Goal: Transaction & Acquisition: Purchase product/service

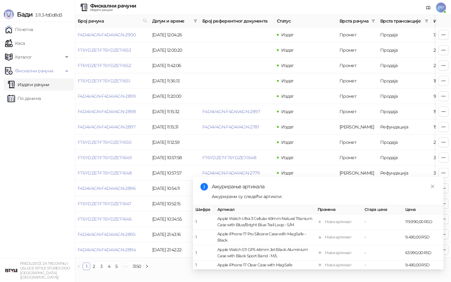
click at [33, 84] on link "Издати рачуни" at bounding box center [29, 84] width 42 height 13
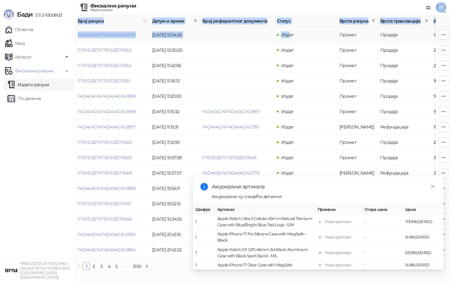
drag, startPoint x: 309, startPoint y: 7, endPoint x: 290, endPoint y: 32, distance: 31.6
click at [290, 32] on div "Фискални рачуни Издати рачуни PP Број рачуна Датум и време Број референтног док…" at bounding box center [263, 137] width 376 height 275
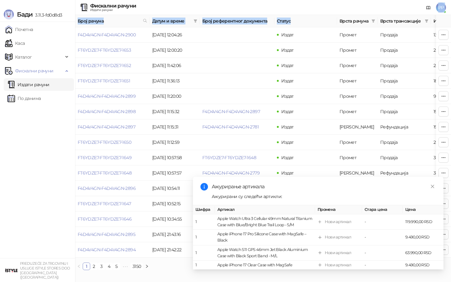
drag, startPoint x: 328, startPoint y: 6, endPoint x: 313, endPoint y: 18, distance: 19.4
click at [313, 18] on div "Фискални рачуни Издати рачуни PP Број рачуна Датум и време Број референтног док…" at bounding box center [263, 137] width 376 height 275
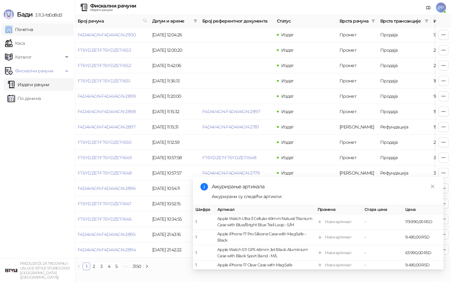
drag, startPoint x: 66, startPoint y: 6, endPoint x: 68, endPoint y: 32, distance: 26.4
click at [68, 32] on div "[PERSON_NAME] 3.11.3-fd0d8d3 Почетна Каса Каталог Фискални рачуни Издати рачуни…" at bounding box center [37, 141] width 75 height 282
drag, startPoint x: 319, startPoint y: 9, endPoint x: 293, endPoint y: 8, distance: 26.3
click at [292, 10] on div "Фискални рачуни Издати рачуни PP" at bounding box center [225, 7] width 441 height 15
click at [434, 184] on icon "close" at bounding box center [432, 186] width 4 height 4
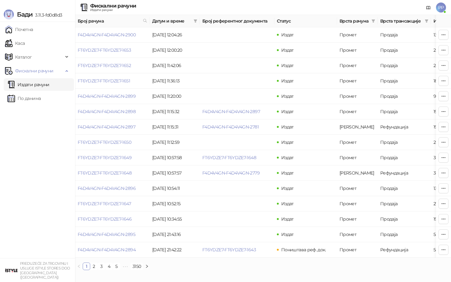
drag, startPoint x: 314, startPoint y: 7, endPoint x: 294, endPoint y: 7, distance: 20.1
click at [293, 8] on div "Фискални рачуни Издати рачуни PP" at bounding box center [225, 7] width 441 height 15
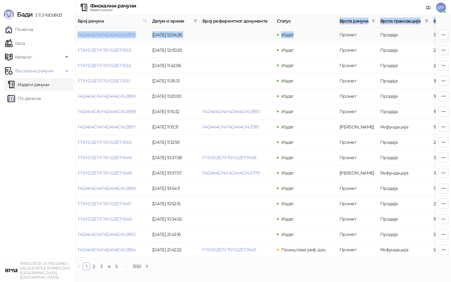
drag, startPoint x: 308, startPoint y: 20, endPoint x: 300, endPoint y: 33, distance: 14.6
click at [299, 34] on table "Број рачуна Датум и време Број референтног документа Статус Врста рачуна Врста …" at bounding box center [357, 136] width 564 height 242
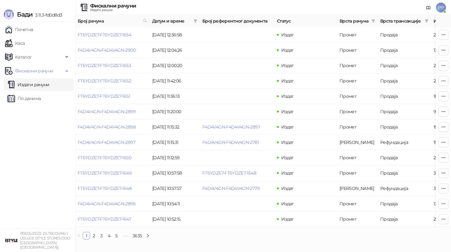
click at [278, 4] on div "Фискални рачуни Издати рачуни PP" at bounding box center [225, 7] width 441 height 15
click at [425, 20] on icon "filter" at bounding box center [427, 21] width 4 height 4
click at [357, 20] on span "Врста рачуна" at bounding box center [353, 21] width 29 height 7
click at [373, 20] on icon "filter" at bounding box center [373, 20] width 3 height 3
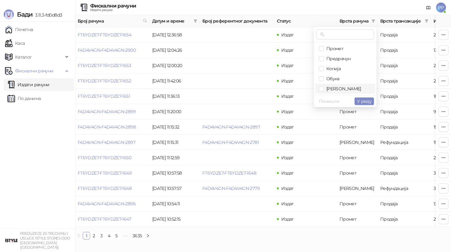
click at [334, 86] on span "[PERSON_NAME]" at bounding box center [342, 89] width 37 height 6
click at [370, 102] on span "У реду" at bounding box center [364, 101] width 14 height 6
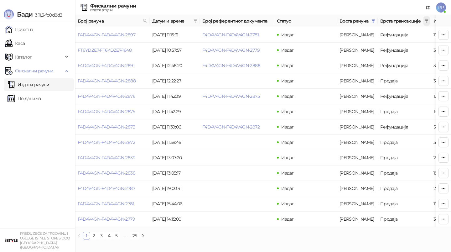
click at [427, 20] on icon "filter" at bounding box center [426, 20] width 3 height 3
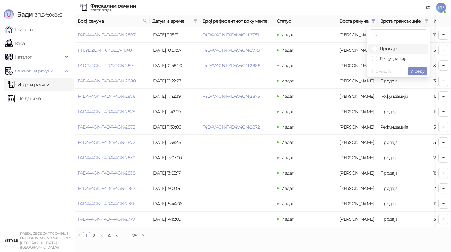
click at [385, 46] on span "Продаја" at bounding box center [387, 49] width 20 height 6
click at [413, 71] on span "У реду" at bounding box center [417, 71] width 14 height 6
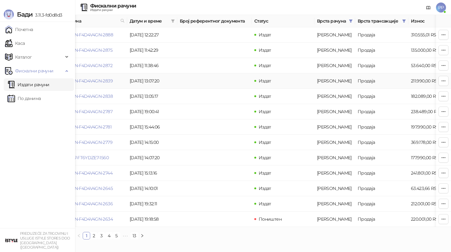
scroll to position [0, 18]
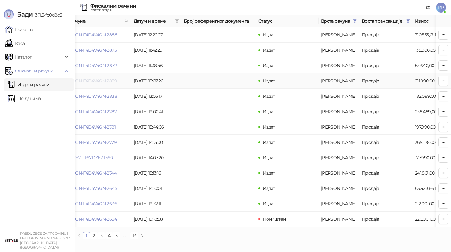
click at [90, 80] on link "F4D4V4GN-F4D4V4GN-2839" at bounding box center [88, 81] width 58 height 6
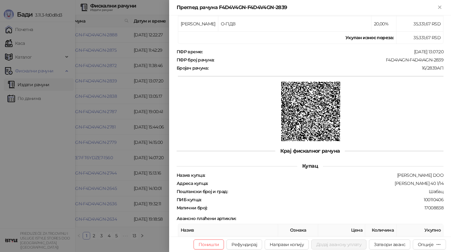
scroll to position [207, 0]
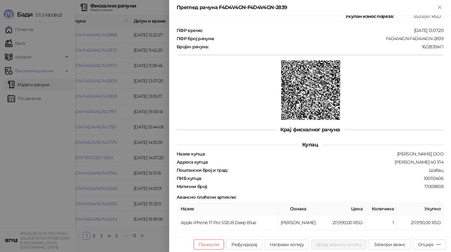
click at [50, 4] on div at bounding box center [225, 126] width 451 height 252
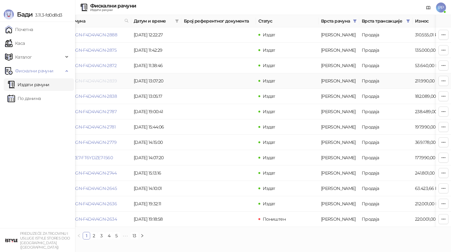
click at [92, 81] on link "F4D4V4GN-F4D4V4GN-2839" at bounding box center [88, 81] width 58 height 6
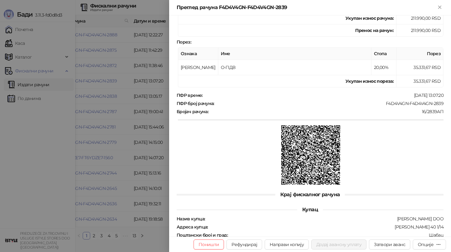
scroll to position [207, 0]
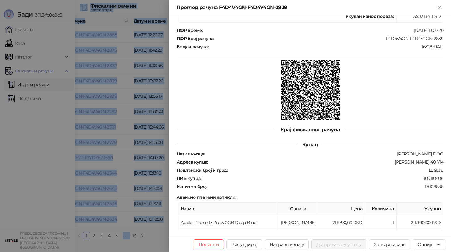
drag, startPoint x: 144, startPoint y: 10, endPoint x: 145, endPoint y: -7, distance: 16.3
click at [145, 0] on html "[PERSON_NAME] 3.11.3-fd0d8d3 Почетна Каса Каталог Фискални рачуни Издати рачуни…" at bounding box center [225, 122] width 451 height 244
click at [384, 242] on button "Затвори аванс" at bounding box center [389, 244] width 41 height 10
type input "**********"
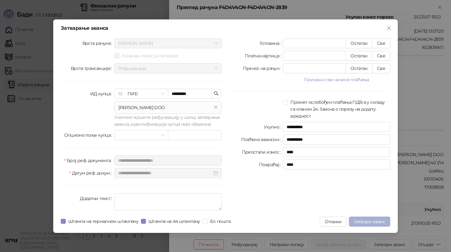
click at [373, 221] on span "Затвори аванс" at bounding box center [369, 222] width 31 height 6
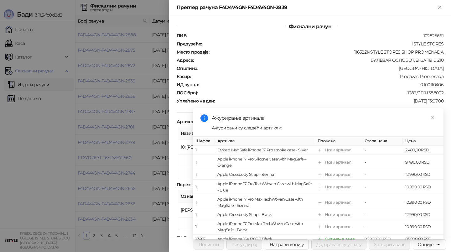
click at [131, 79] on div at bounding box center [225, 126] width 451 height 252
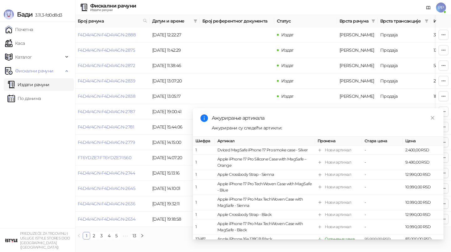
drag, startPoint x: 197, startPoint y: 112, endPoint x: 455, endPoint y: 240, distance: 287.8
click at [451, 240] on html "[PERSON_NAME] 3.11.3-fd0d8d3 Почетна Каса Каталог Фискални рачуни Издати рачуни…" at bounding box center [225, 122] width 451 height 244
click at [433, 117] on icon "close" at bounding box center [432, 118] width 4 height 4
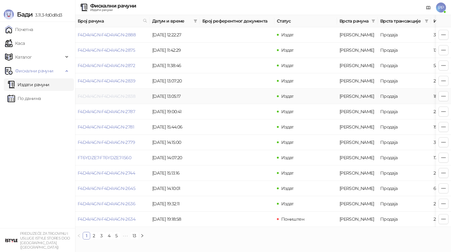
click at [104, 96] on link "F4D4V4GN-F4D4V4GN-2838" at bounding box center [107, 96] width 58 height 6
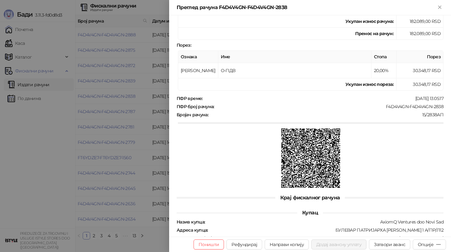
scroll to position [242, 0]
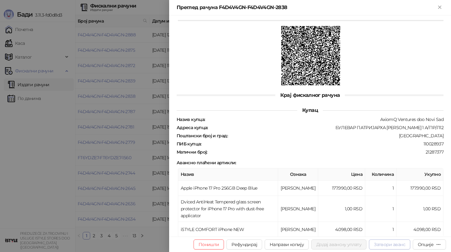
click at [382, 244] on button "Затвори аванс" at bounding box center [389, 244] width 41 height 10
type input "*********"
type input "**********"
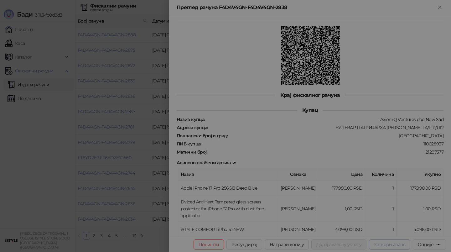
type input "**********"
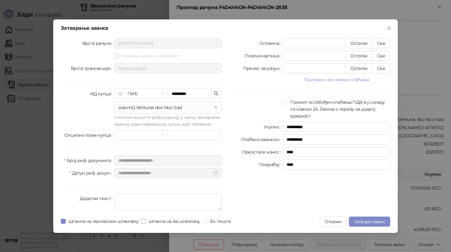
click at [163, 218] on span "Штампа на А4 штампачу" at bounding box center [174, 221] width 57 height 7
click at [374, 217] on button "Затвори аванс" at bounding box center [369, 221] width 41 height 10
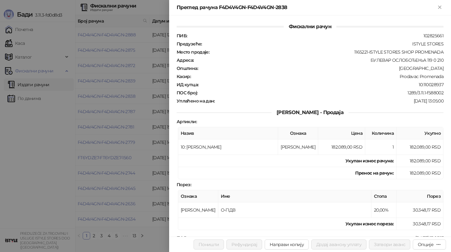
click at [120, 165] on div at bounding box center [225, 126] width 451 height 252
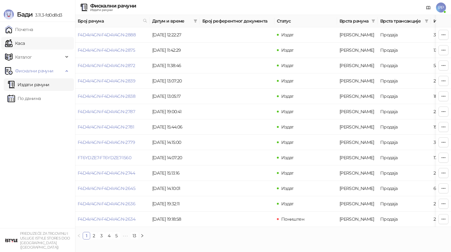
click at [15, 43] on link "Каса" at bounding box center [15, 43] width 20 height 13
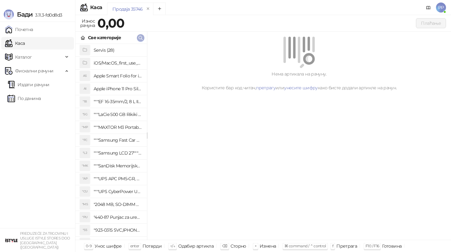
click at [137, 37] on button "button" at bounding box center [141, 38] width 8 height 8
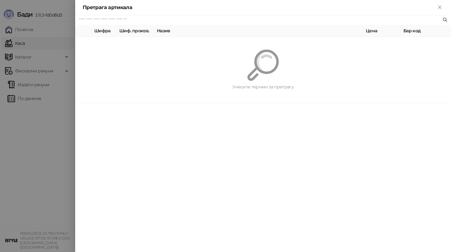
paste input "*********"
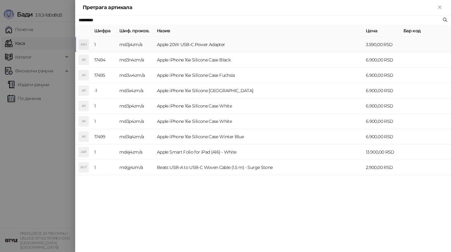
type input "*********"
click at [187, 43] on td "Apple 20W USB-C Power Adapter" at bounding box center [258, 44] width 209 height 15
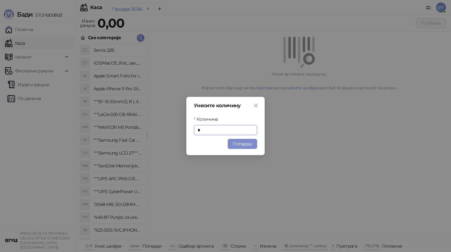
click at [238, 141] on button "Потврди" at bounding box center [242, 144] width 29 height 10
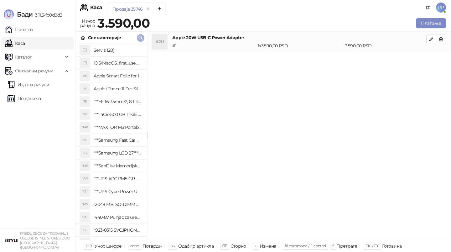
click at [141, 36] on icon "button" at bounding box center [141, 38] width 4 height 4
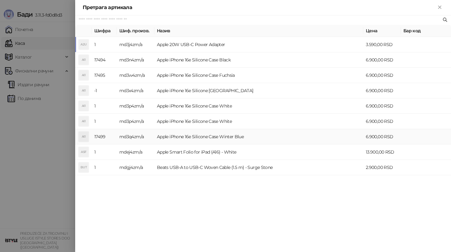
paste input "*********"
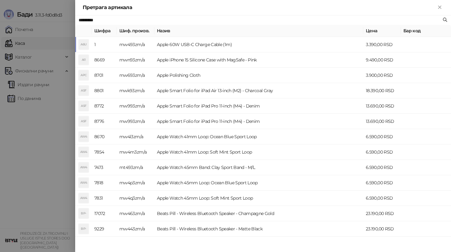
type input "*********"
click at [185, 44] on td "Apple 60W USB-C Charge Cable (1m)" at bounding box center [258, 44] width 209 height 15
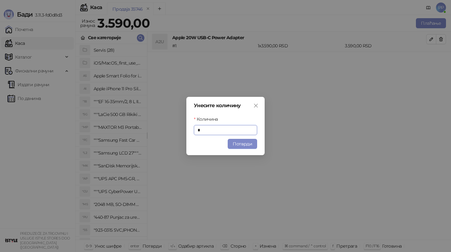
click at [239, 141] on button "Потврди" at bounding box center [242, 144] width 29 height 10
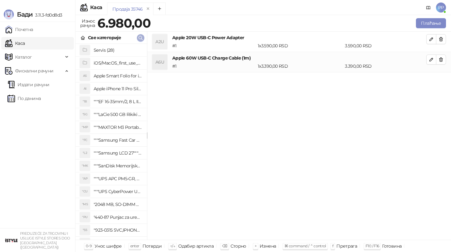
click at [142, 38] on icon "button" at bounding box center [141, 38] width 4 height 4
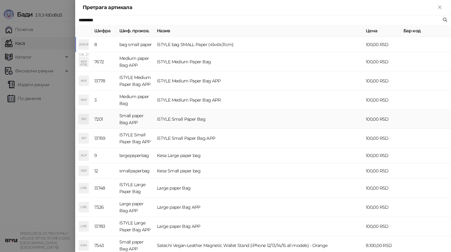
type input "*********"
click at [168, 121] on td "iSTYLE Small Paper Bag" at bounding box center [258, 119] width 209 height 19
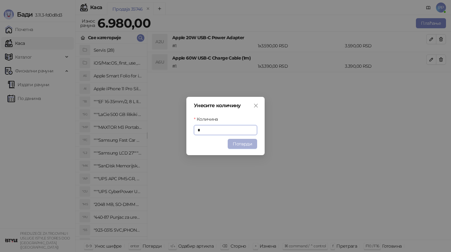
click at [235, 141] on button "Потврди" at bounding box center [242, 144] width 29 height 10
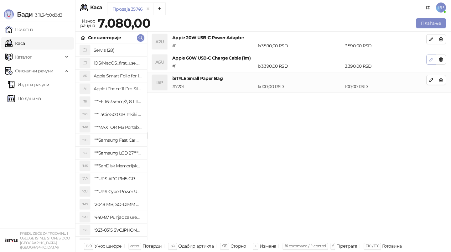
click at [429, 58] on icon "button" at bounding box center [431, 59] width 5 height 5
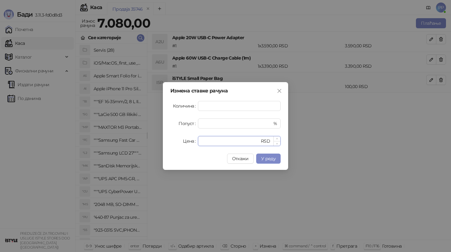
click at [205, 140] on input "****" at bounding box center [231, 140] width 58 height 9
type input "****"
click at [265, 157] on span "У реду" at bounding box center [268, 159] width 14 height 6
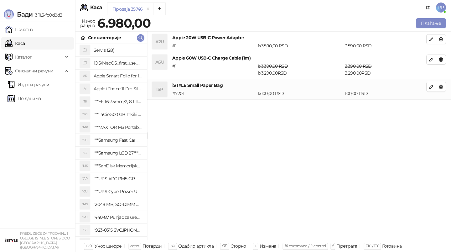
drag, startPoint x: 310, startPoint y: 5, endPoint x: 316, endPoint y: 4, distance: 5.4
click at [311, 4] on div "Продаја 35746" at bounding box center [258, 10] width 302 height 14
click at [425, 23] on button "Плаћање" at bounding box center [431, 23] width 30 height 10
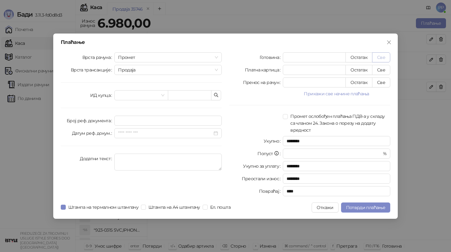
click at [380, 58] on button "Све" at bounding box center [381, 57] width 18 height 10
type input "****"
click at [351, 205] on span "Потврди плаћање" at bounding box center [365, 208] width 39 height 6
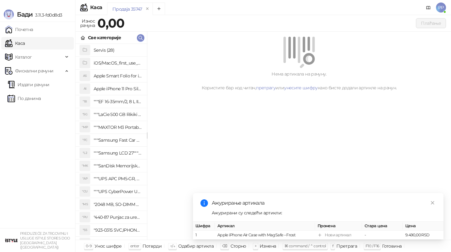
click at [143, 40] on div "Све категорије" at bounding box center [110, 38] width 71 height 12
click at [142, 39] on icon "button" at bounding box center [140, 37] width 5 height 5
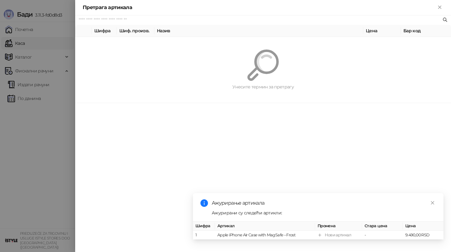
paste input "**********"
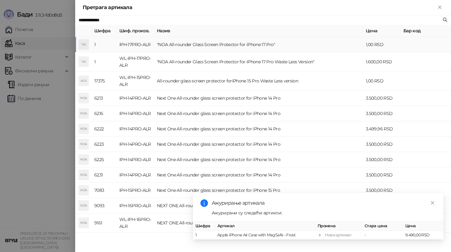
type input "**********"
click at [194, 43] on td ""NOA All-rounder Glass Screen Protector for iPhone 17 Pro"" at bounding box center [258, 44] width 209 height 15
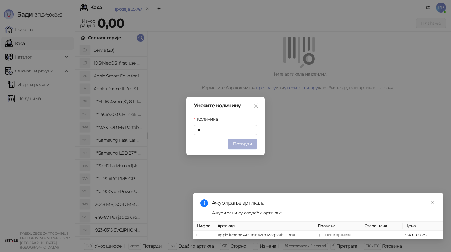
click at [247, 142] on button "Потврди" at bounding box center [242, 144] width 29 height 10
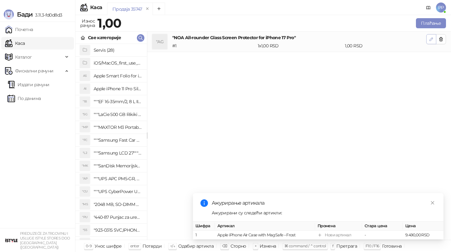
click at [427, 37] on button "button" at bounding box center [431, 39] width 10 height 10
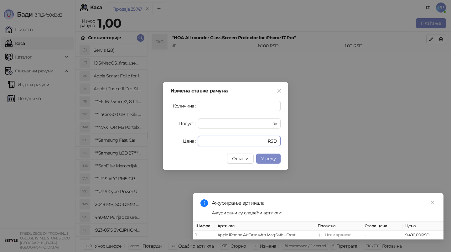
drag, startPoint x: 210, startPoint y: 139, endPoint x: 194, endPoint y: 138, distance: 16.3
click at [194, 138] on div "Цена * RSD" at bounding box center [225, 141] width 110 height 10
type input "****"
click at [273, 159] on span "У реду" at bounding box center [268, 159] width 14 height 6
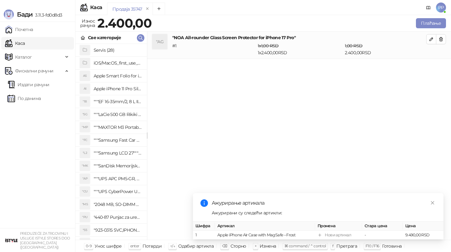
click at [321, 128] on div ""AG "NOA All-rounder Glass Screen Protector for iPhone 17 Pro" # 1 1 x 1,00 RSD…" at bounding box center [299, 136] width 304 height 208
click at [425, 23] on button "Плаћање" at bounding box center [431, 23] width 30 height 10
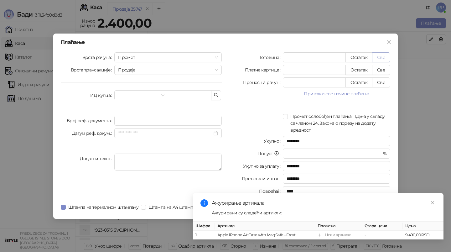
click at [382, 57] on button "Све" at bounding box center [381, 57] width 18 height 10
type input "****"
click at [431, 200] on link "Close" at bounding box center [432, 202] width 7 height 7
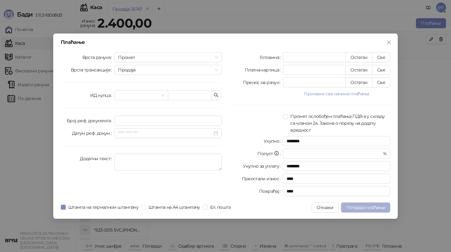
click at [382, 207] on span "Потврди плаћање" at bounding box center [365, 208] width 39 height 6
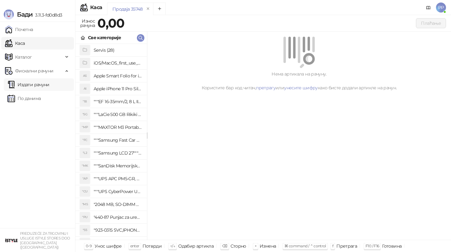
click at [31, 82] on link "Издати рачуни" at bounding box center [29, 84] width 42 height 13
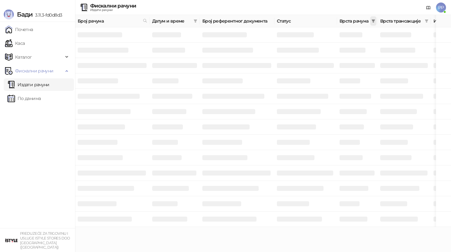
click at [373, 19] on icon "filter" at bounding box center [373, 20] width 3 height 3
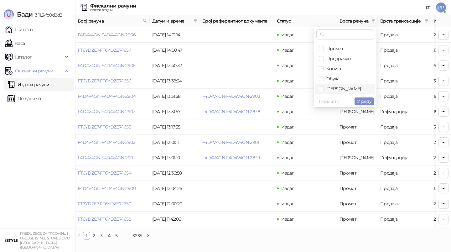
click at [334, 87] on span "[PERSON_NAME]" at bounding box center [342, 89] width 37 height 6
click at [363, 101] on span "У реду" at bounding box center [364, 101] width 14 height 6
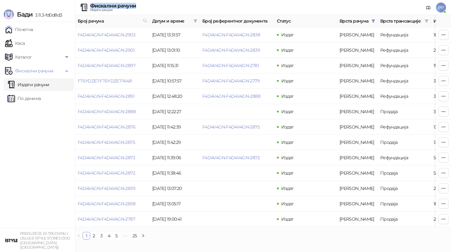
click at [170, 3] on div "Фискални рачуни Издати рачуни PP" at bounding box center [225, 7] width 441 height 15
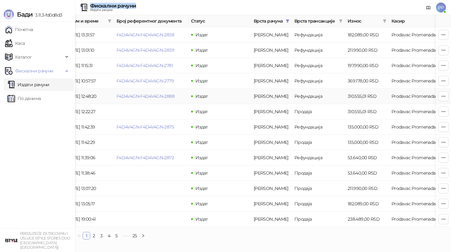
scroll to position [0, 84]
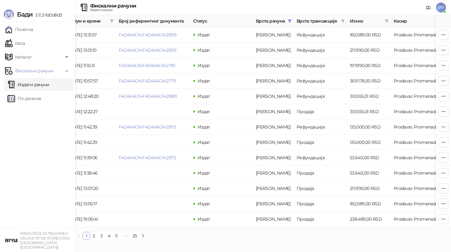
click at [65, 6] on div "Бади 3.11.3-fd0d8d3" at bounding box center [37, 11] width 75 height 22
click at [87, 220] on td "[DATE] 19:00:41" at bounding box center [91, 218] width 50 height 15
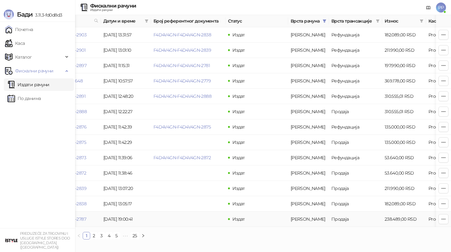
click at [86, 219] on link "F4D4V4GN-F4D4V4GN-2787" at bounding box center [57, 219] width 57 height 6
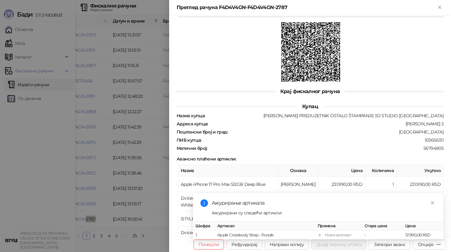
scroll to position [257, 0]
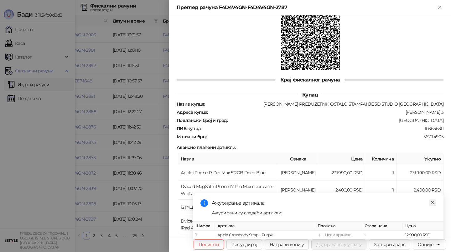
click at [433, 203] on icon "close" at bounding box center [432, 202] width 4 height 4
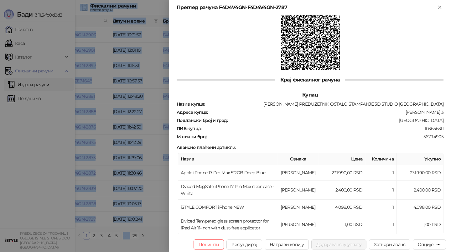
drag, startPoint x: 146, startPoint y: 9, endPoint x: 138, endPoint y: -13, distance: 23.5
click at [138, 0] on html "[PERSON_NAME] 3.11.3-fd0d8d3 Почетна Каса Каталог Фискални рачуни Издати рачуни…" at bounding box center [225, 122] width 451 height 244
drag, startPoint x: 175, startPoint y: 8, endPoint x: 176, endPoint y: -8, distance: 15.7
click at [176, 0] on html "[PERSON_NAME] 3.11.3-fd0d8d3 Почетна Каса Каталог Фискални рачуни Издати рачуни…" at bounding box center [225, 122] width 451 height 244
click at [392, 246] on button "Затвори аванс" at bounding box center [389, 244] width 41 height 10
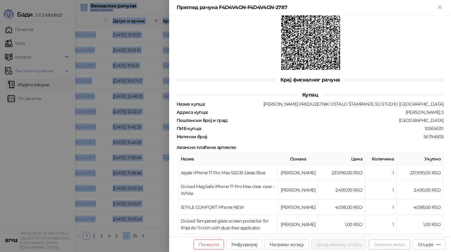
type input "**********"
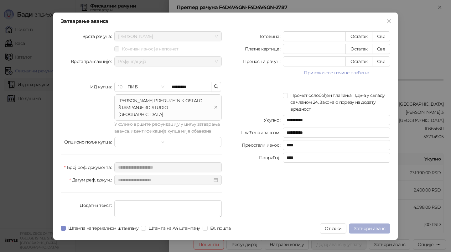
click at [373, 225] on span "Затвори аванс" at bounding box center [369, 228] width 31 height 6
